Goal: Task Accomplishment & Management: Use online tool/utility

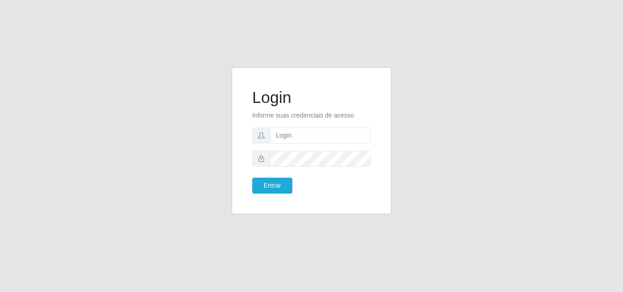
click at [622, 282] on div "Login Informe suas credenciais de acesso Entrar" at bounding box center [311, 146] width 623 height 292
click at [321, 139] on input "text" at bounding box center [320, 136] width 101 height 16
type input "ana@saullus"
click at [262, 192] on button "Entrar" at bounding box center [272, 186] width 40 height 16
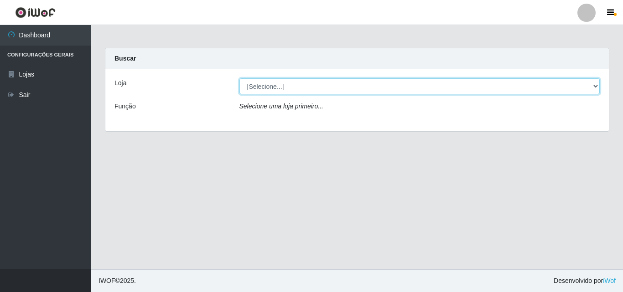
click at [594, 88] on select "[Selecione...] Saullus Supermercados" at bounding box center [419, 86] width 361 height 16
select select "423"
click at [239, 78] on select "[Selecione...] Saullus Supermercados" at bounding box center [419, 86] width 361 height 16
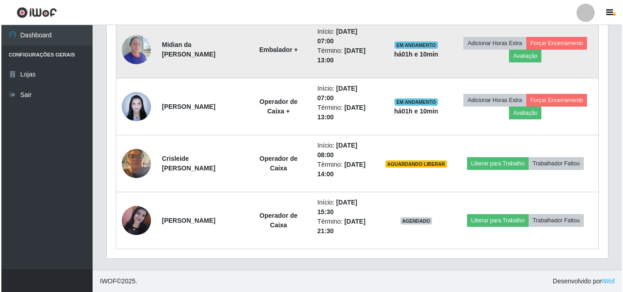
scroll to position [436, 0]
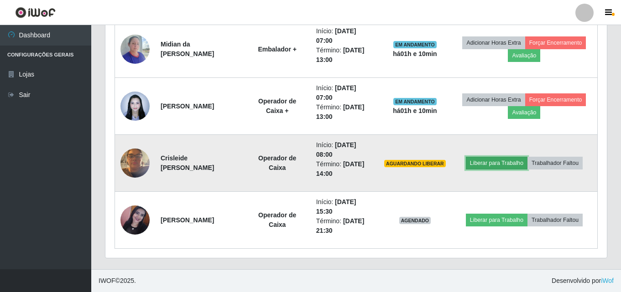
click at [506, 162] on button "Liberar para Trabalho" at bounding box center [497, 163] width 62 height 13
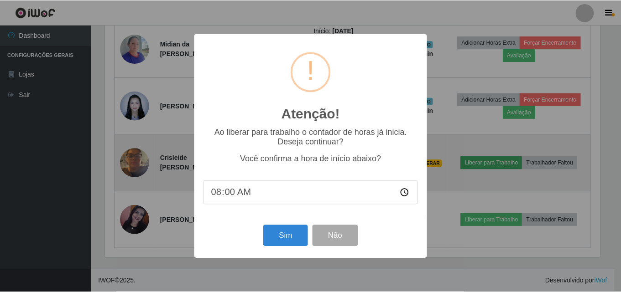
scroll to position [189, 497]
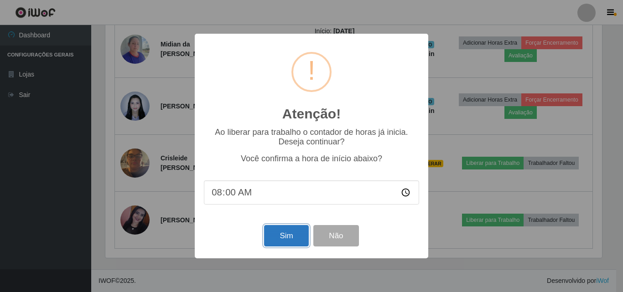
click at [274, 234] on button "Sim" at bounding box center [286, 235] width 44 height 21
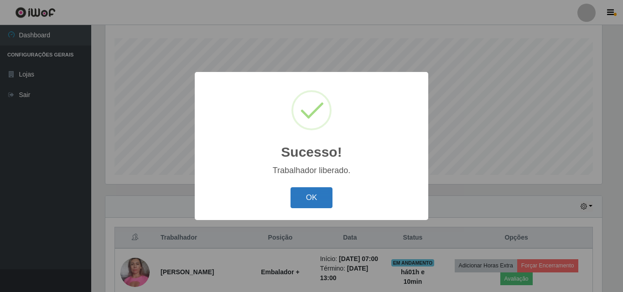
click at [326, 199] on button "OK" at bounding box center [311, 197] width 42 height 21
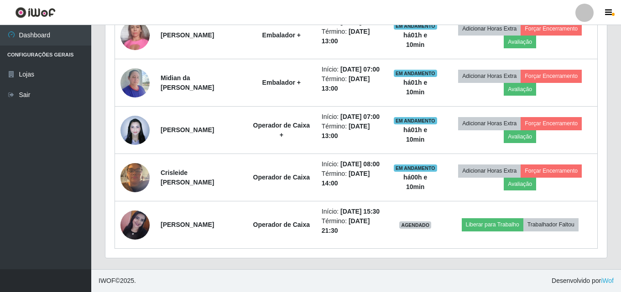
scroll to position [436, 0]
